Goal: Find specific page/section

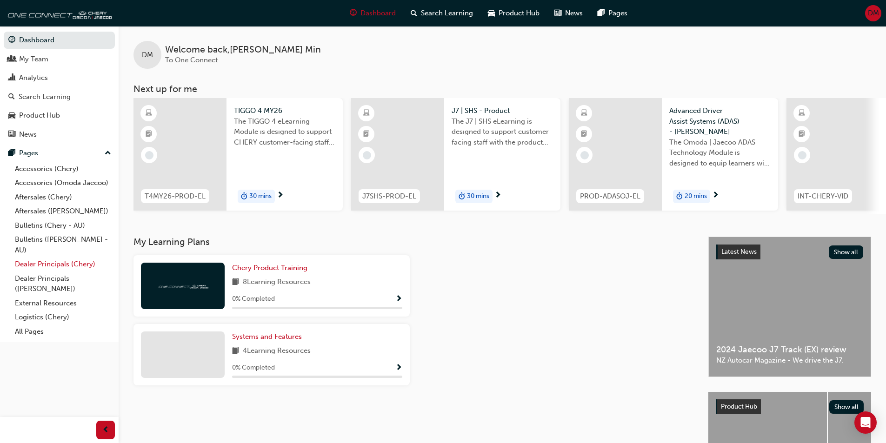
click at [51, 263] on link "Dealer Principals (Chery)" at bounding box center [63, 264] width 104 height 14
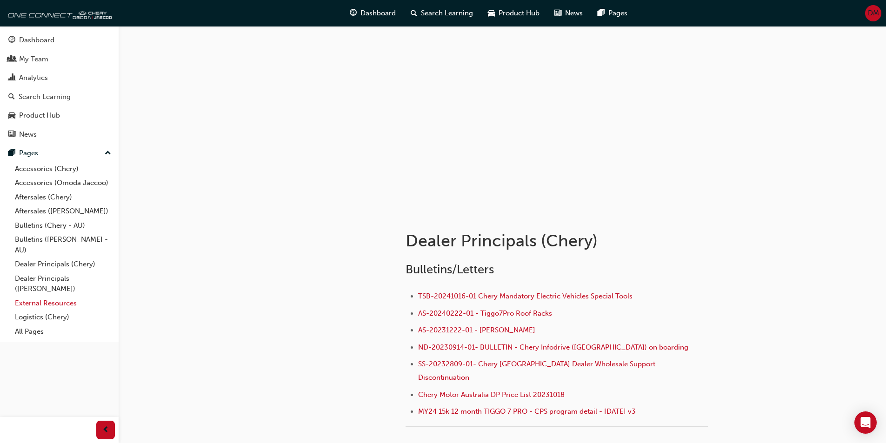
click at [53, 301] on link "External Resources" at bounding box center [63, 303] width 104 height 14
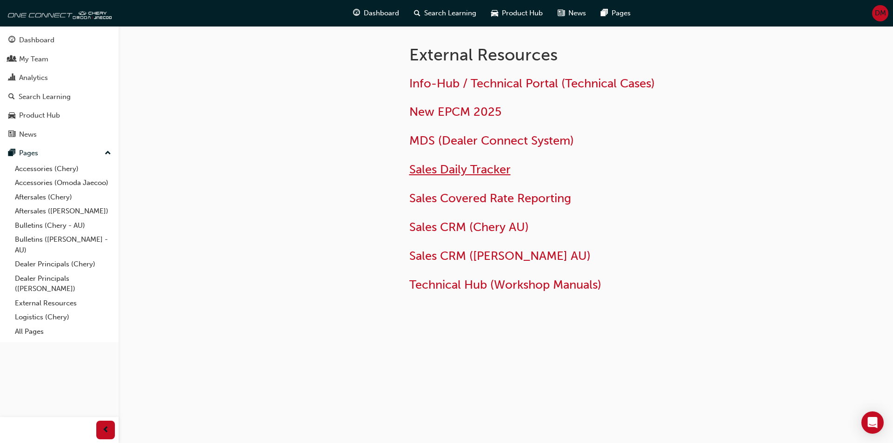
click at [464, 172] on span "Sales Daily Tracker" at bounding box center [459, 169] width 101 height 14
